Goal: Transaction & Acquisition: Book appointment/travel/reservation

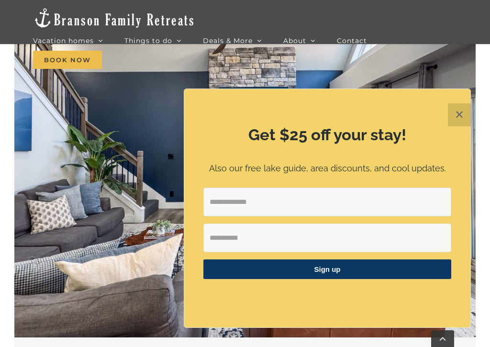
scroll to position [468, 0]
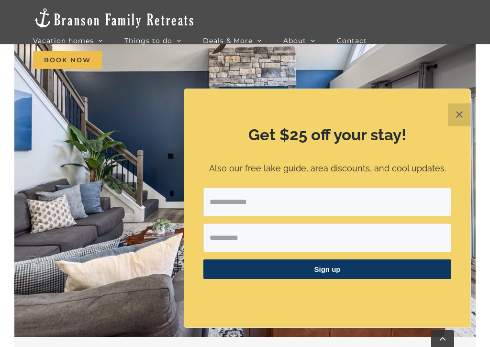
click at [458, 115] on button "✕" at bounding box center [459, 114] width 23 height 23
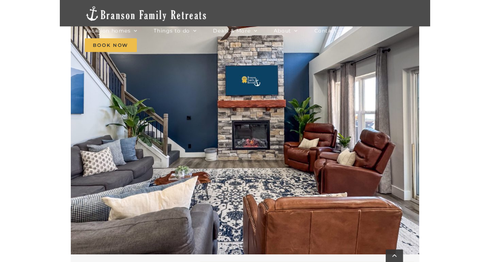
scroll to position [429, 0]
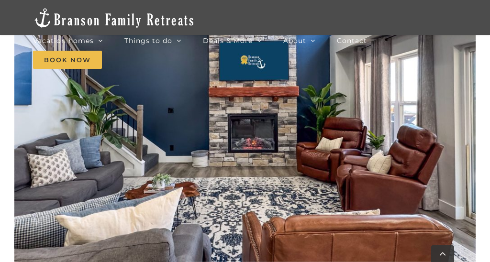
click at [345, 114] on img "Skye Retreat at Table Rock Lake-3004-Edit" at bounding box center [244, 118] width 461 height 346
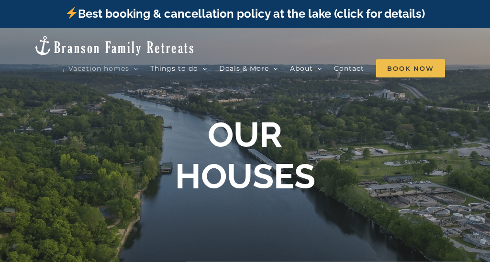
click at [228, 82] on span "Mini Camp | 2 Bedrooms" at bounding box center [233, 85] width 70 height 7
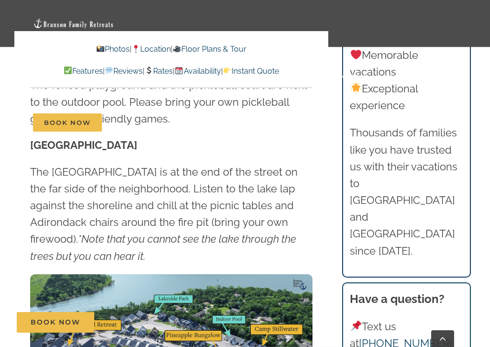
scroll to position [2808, 0]
